Goal: Find specific page/section: Find specific page/section

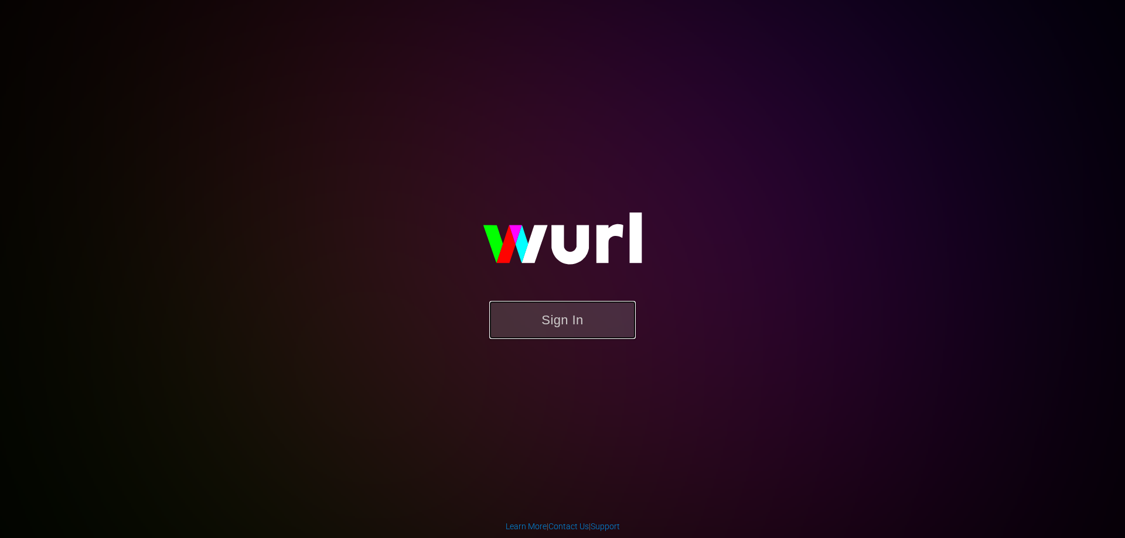
click at [566, 335] on button "Sign In" at bounding box center [562, 320] width 146 height 38
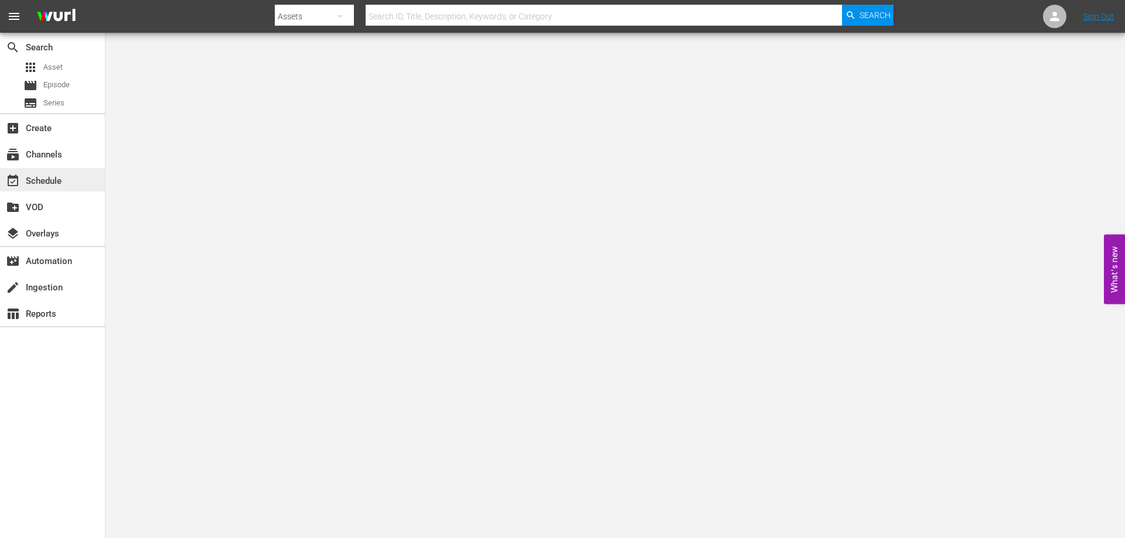
click at [58, 184] on div "event_available Schedule" at bounding box center [33, 179] width 66 height 11
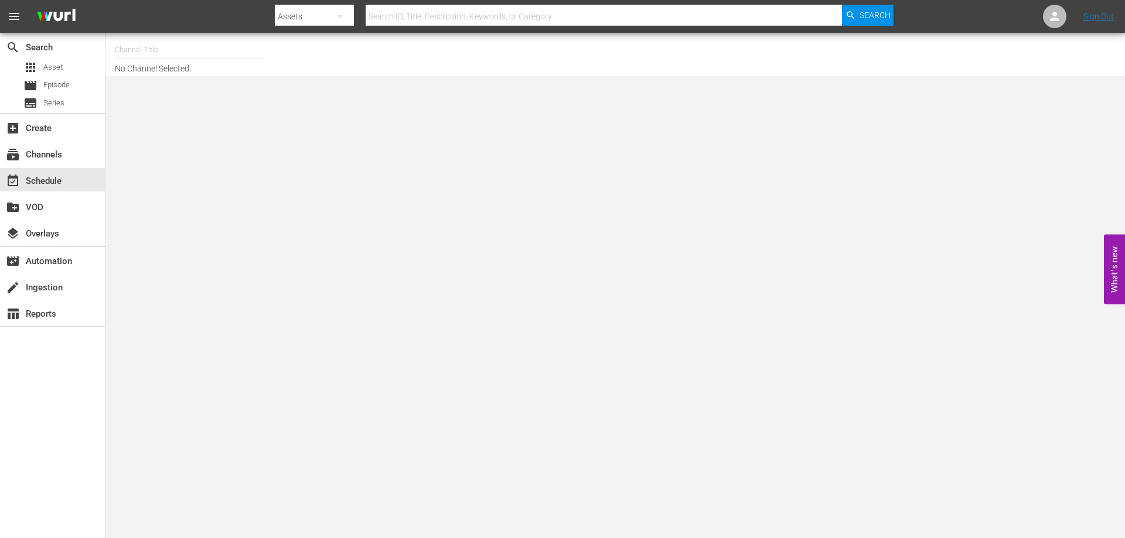
click at [805, 342] on body "menu Search By Assets Search ID, Title, Description, Keywords, or Category Sear…" at bounding box center [562, 269] width 1125 height 538
